Goal: Navigation & Orientation: Find specific page/section

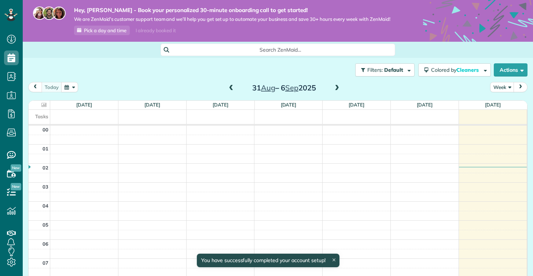
scroll to position [134, 0]
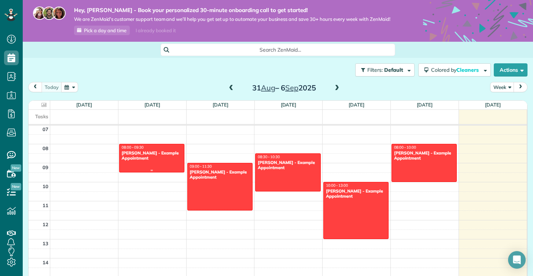
click at [148, 148] on div "08:00 - 09:30" at bounding box center [151, 147] width 61 height 5
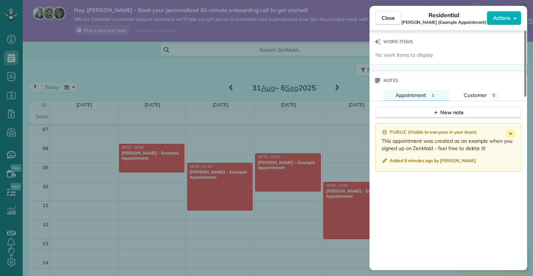
scroll to position [542, 0]
click at [84, 136] on div "Close Residential [PERSON_NAME] (Example Appointment) Actions Status Active [PE…" at bounding box center [266, 138] width 533 height 276
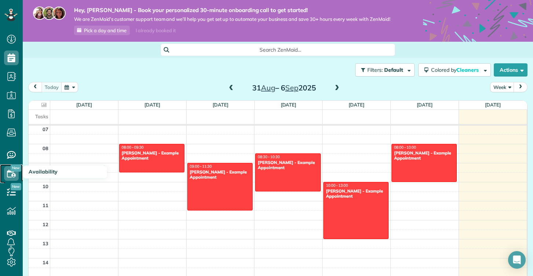
click at [12, 172] on use at bounding box center [11, 174] width 9 height 8
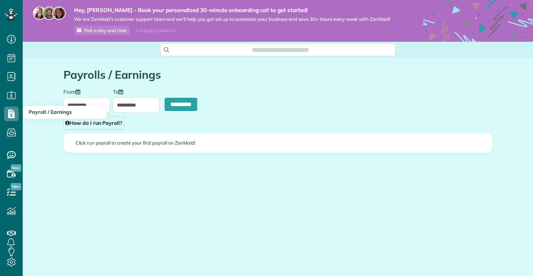
scroll to position [3, 3]
type input "**********"
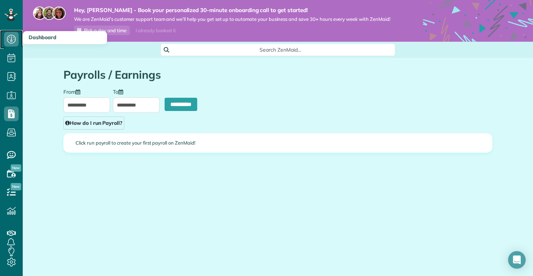
click at [15, 40] on icon at bounding box center [11, 39] width 15 height 15
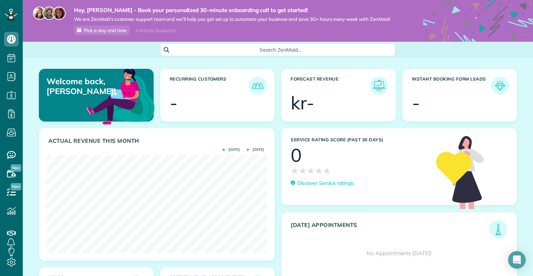
click at [417, 44] on div "Search ZenMaid…" at bounding box center [278, 50] width 510 height 12
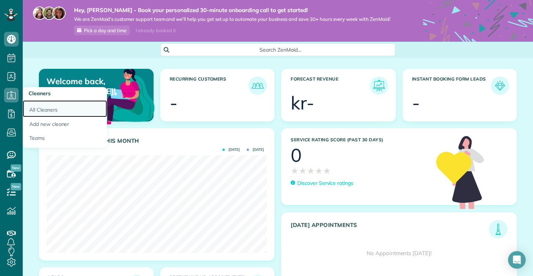
click at [37, 115] on link "All Cleaners" at bounding box center [65, 108] width 84 height 17
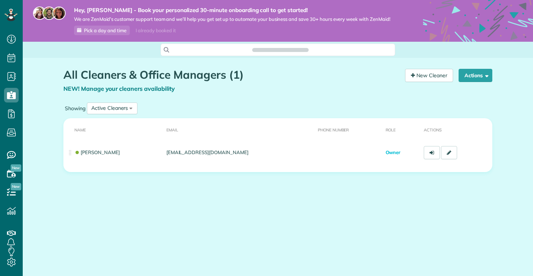
scroll to position [3, 3]
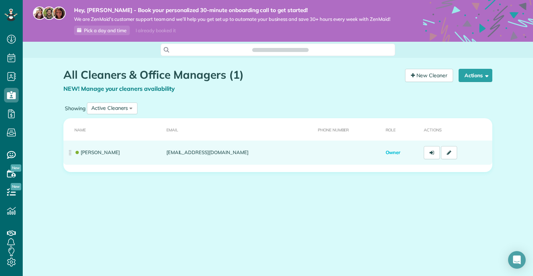
click at [131, 160] on td "Romeo ralfort" at bounding box center [113, 153] width 100 height 24
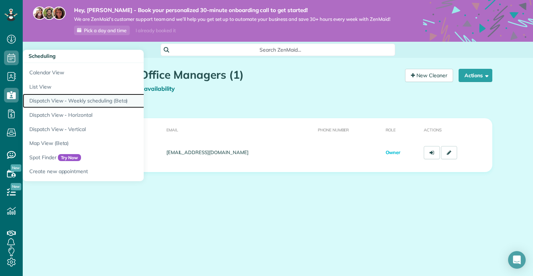
click at [65, 107] on link "Dispatch View - Weekly scheduling (Beta)" at bounding box center [114, 101] width 183 height 14
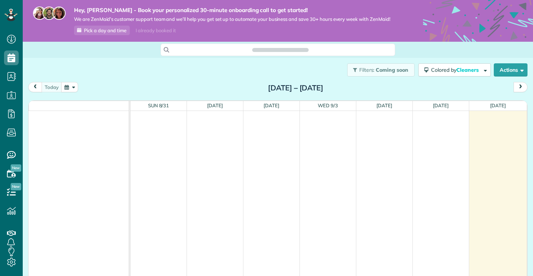
scroll to position [276, 23]
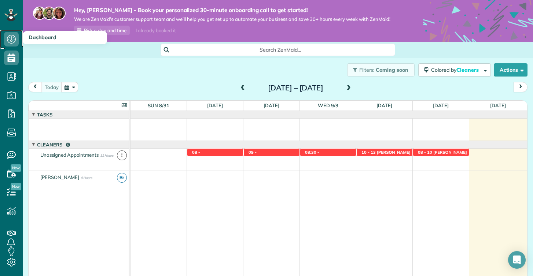
click at [11, 38] on use at bounding box center [11, 39] width 9 height 9
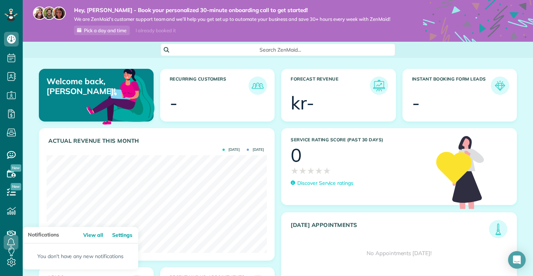
scroll to position [7, 0]
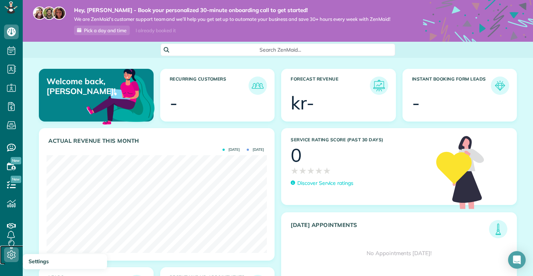
click at [9, 257] on use at bounding box center [11, 255] width 8 height 9
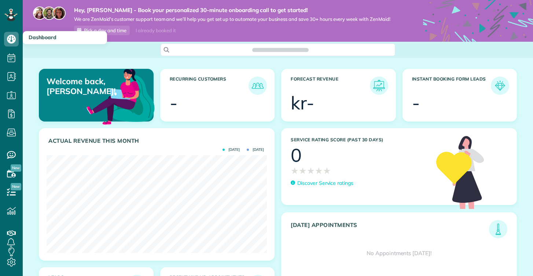
scroll to position [98, 220]
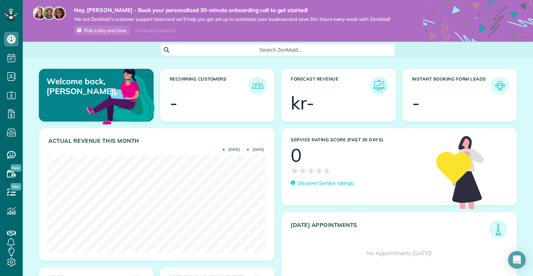
click at [287, 50] on span "Search ZenMaid…" at bounding box center [280, 49] width 223 height 7
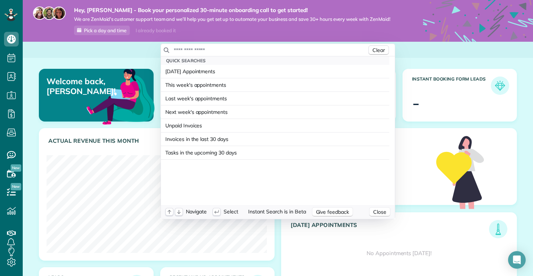
click at [287, 50] on input "text" at bounding box center [270, 50] width 194 height 7
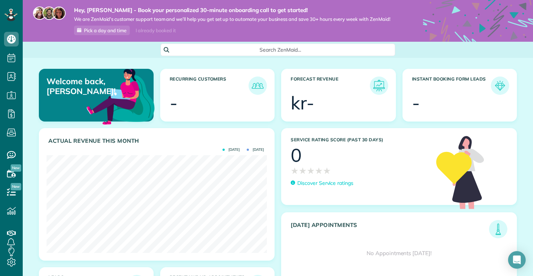
click at [152, 185] on html "Dashboard Scheduling Calendar View List View Dispatch View - Weekly scheduling …" at bounding box center [266, 138] width 533 height 276
click at [10, 266] on icon at bounding box center [11, 262] width 15 height 15
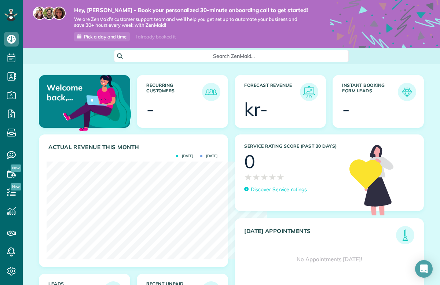
scroll to position [366577, 366480]
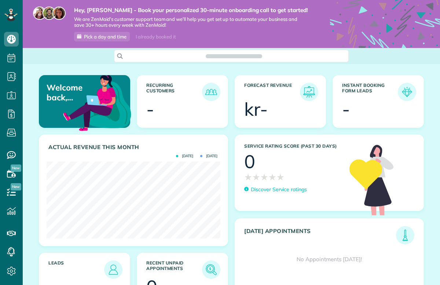
scroll to position [77, 174]
click at [14, 270] on icon at bounding box center [11, 271] width 15 height 15
